Goal: Transaction & Acquisition: Subscribe to service/newsletter

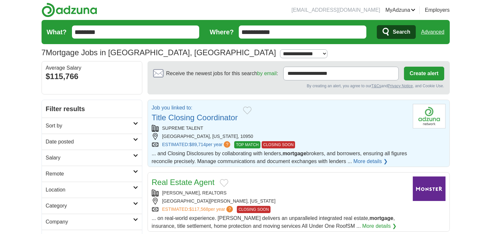
scroll to position [36, 0]
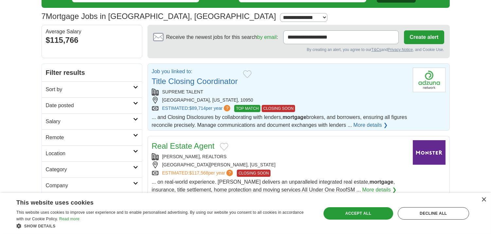
click at [197, 82] on link "Title Closing Coordinator" at bounding box center [195, 81] width 86 height 9
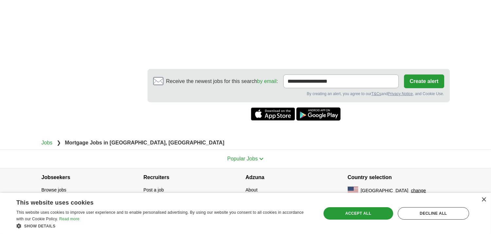
scroll to position [676, 0]
click at [414, 80] on button "Create alert" at bounding box center [424, 82] width 40 height 14
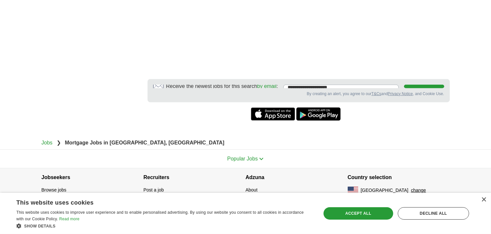
scroll to position [662, 0]
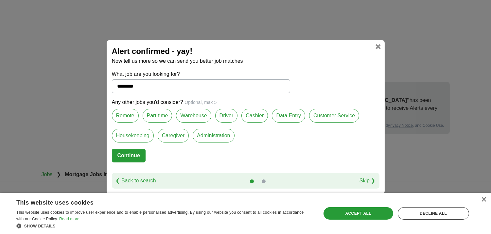
click at [149, 113] on label "Part-time" at bounding box center [158, 116] width 30 height 14
drag, startPoint x: 149, startPoint y: 113, endPoint x: 285, endPoint y: 159, distance: 143.0
click at [285, 159] on form "What job are you looking for? ******** Any other jobs you'd consider? Optional,…" at bounding box center [245, 121] width 267 height 103
click at [119, 118] on label "Remote" at bounding box center [125, 116] width 27 height 14
click at [153, 112] on label "Part-time" at bounding box center [158, 116] width 30 height 14
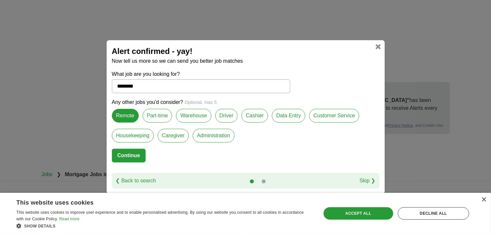
click at [336, 116] on label "Customer Service" at bounding box center [334, 116] width 50 height 14
click at [177, 134] on label "Caregiver" at bounding box center [173, 136] width 31 height 14
click at [197, 134] on label "Administration" at bounding box center [214, 136] width 42 height 14
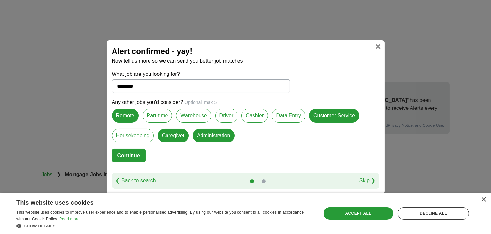
click at [132, 153] on button "Continue" at bounding box center [129, 156] width 34 height 14
select select "**"
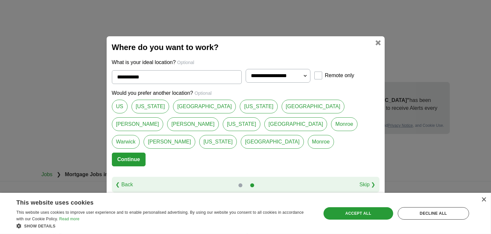
click at [195, 106] on link "[GEOGRAPHIC_DATA]" at bounding box center [204, 107] width 63 height 14
click at [241, 104] on link "[US_STATE]" at bounding box center [259, 107] width 38 height 14
click at [196, 107] on link "[GEOGRAPHIC_DATA]" at bounding box center [204, 107] width 63 height 14
type input "**********"
click at [133, 162] on button "Continue" at bounding box center [129, 160] width 34 height 14
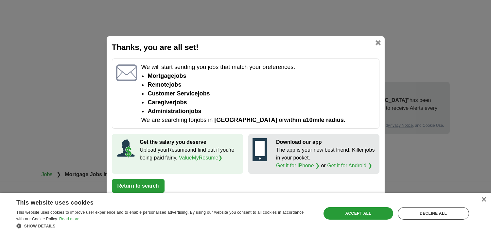
scroll to position [687, 0]
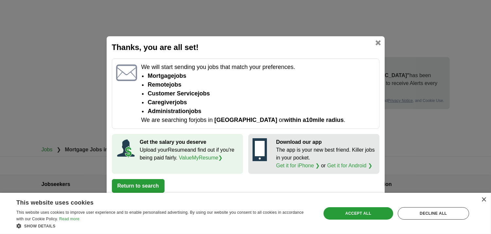
click at [137, 183] on button "Return to search" at bounding box center [138, 186] width 53 height 14
